Goal: Consume media (video, audio)

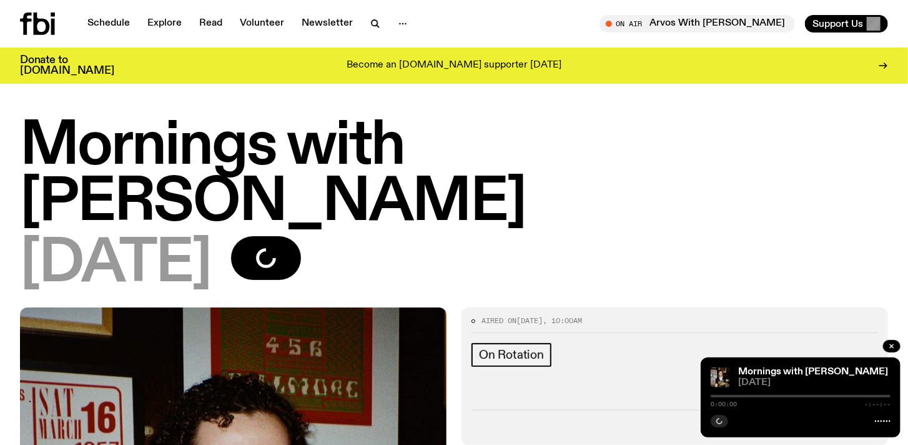
click at [48, 26] on icon at bounding box center [42, 23] width 16 height 22
